Goal: Information Seeking & Learning: Learn about a topic

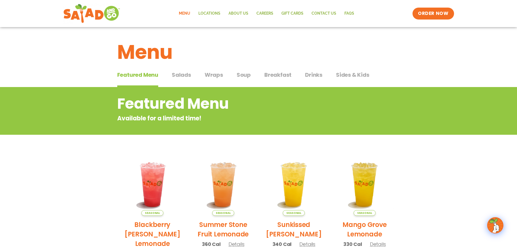
click at [184, 73] on span "Salads" at bounding box center [181, 75] width 19 height 8
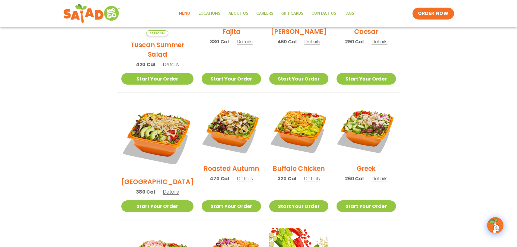
scroll to position [217, 0]
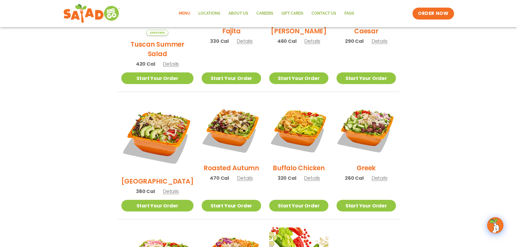
click at [170, 188] on span "Details" at bounding box center [171, 191] width 16 height 7
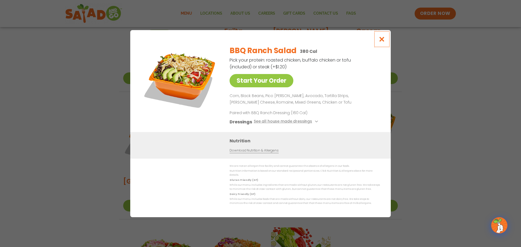
click at [381, 40] on icon "Close modal" at bounding box center [381, 39] width 7 height 6
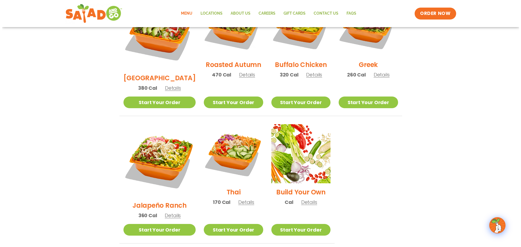
scroll to position [325, 0]
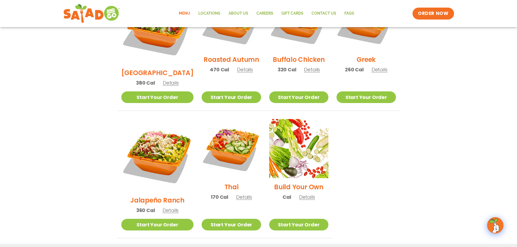
click at [167, 207] on span "Details" at bounding box center [170, 210] width 16 height 7
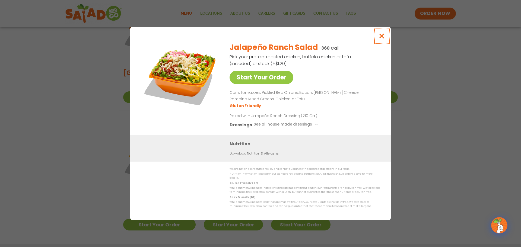
click at [383, 39] on icon "Close modal" at bounding box center [381, 36] width 7 height 6
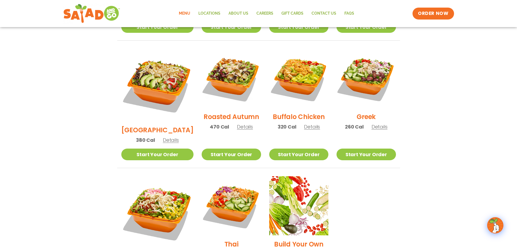
scroll to position [233, 0]
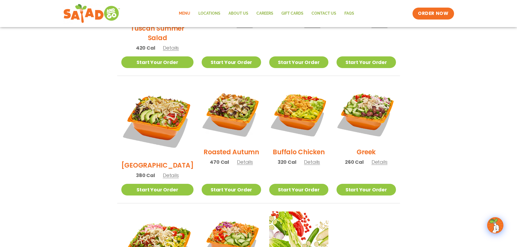
click at [164, 172] on span "Details" at bounding box center [171, 175] width 16 height 7
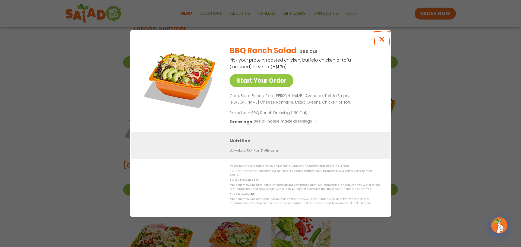
click at [382, 41] on icon "Close modal" at bounding box center [381, 39] width 7 height 6
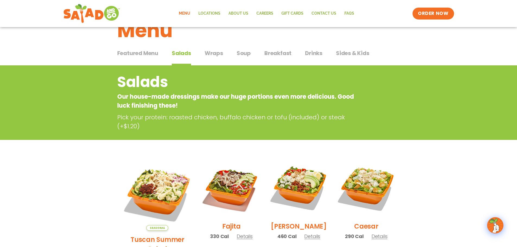
scroll to position [0, 0]
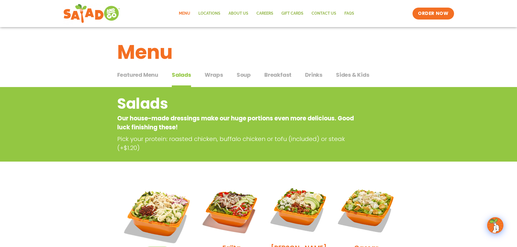
drag, startPoint x: 316, startPoint y: 76, endPoint x: 312, endPoint y: 78, distance: 4.2
click at [316, 76] on span "Drinks" at bounding box center [313, 75] width 17 height 8
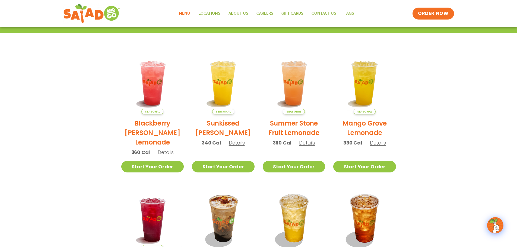
scroll to position [108, 0]
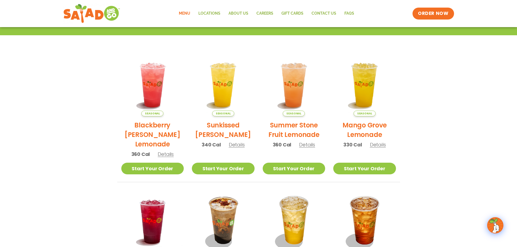
click at [241, 146] on span "Details" at bounding box center [237, 144] width 16 height 7
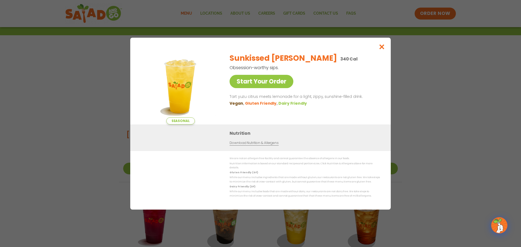
click at [260, 143] on link "Download Nutrition & Allergens" at bounding box center [253, 142] width 49 height 5
click at [379, 48] on icon "Close modal" at bounding box center [381, 47] width 7 height 6
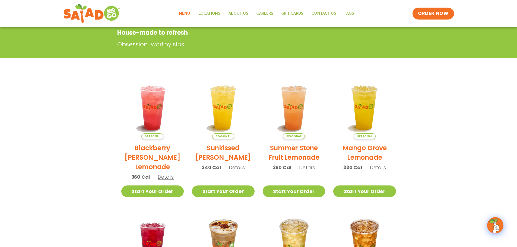
scroll to position [81, 0]
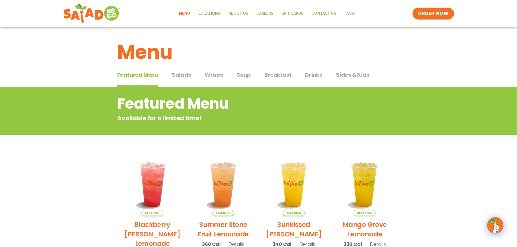
click at [187, 76] on span "Salads" at bounding box center [181, 75] width 19 height 8
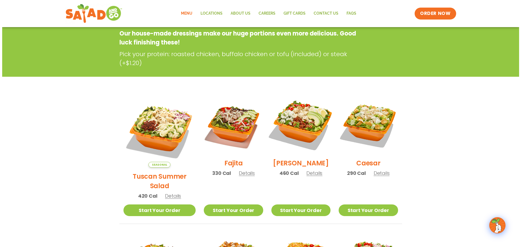
scroll to position [54, 0]
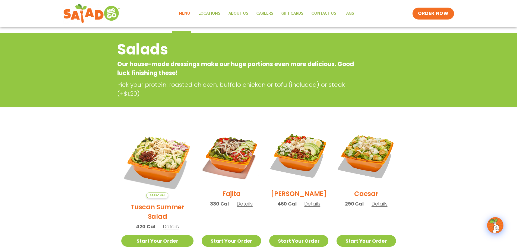
click at [305, 207] on span "Details" at bounding box center [312, 203] width 16 height 7
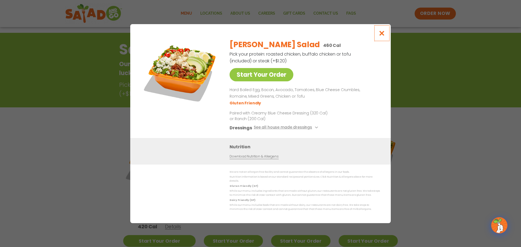
click at [380, 35] on icon "Close modal" at bounding box center [381, 33] width 7 height 6
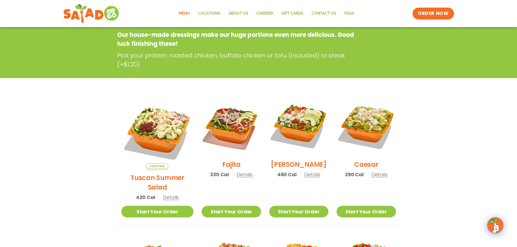
scroll to position [87, 0]
